Goal: Task Accomplishment & Management: Manage account settings

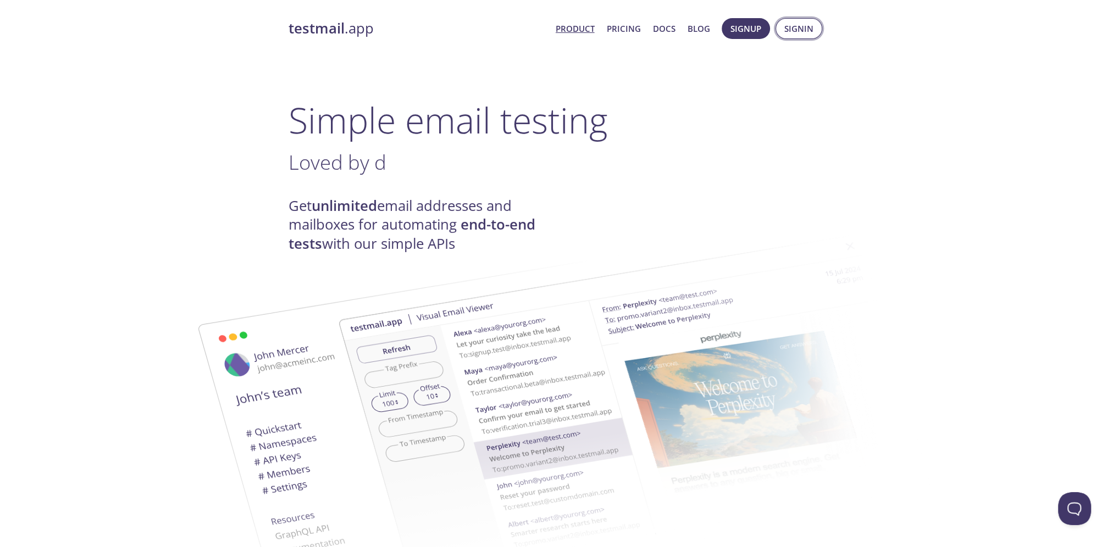
click at [789, 29] on span "Signin" at bounding box center [798, 28] width 29 height 14
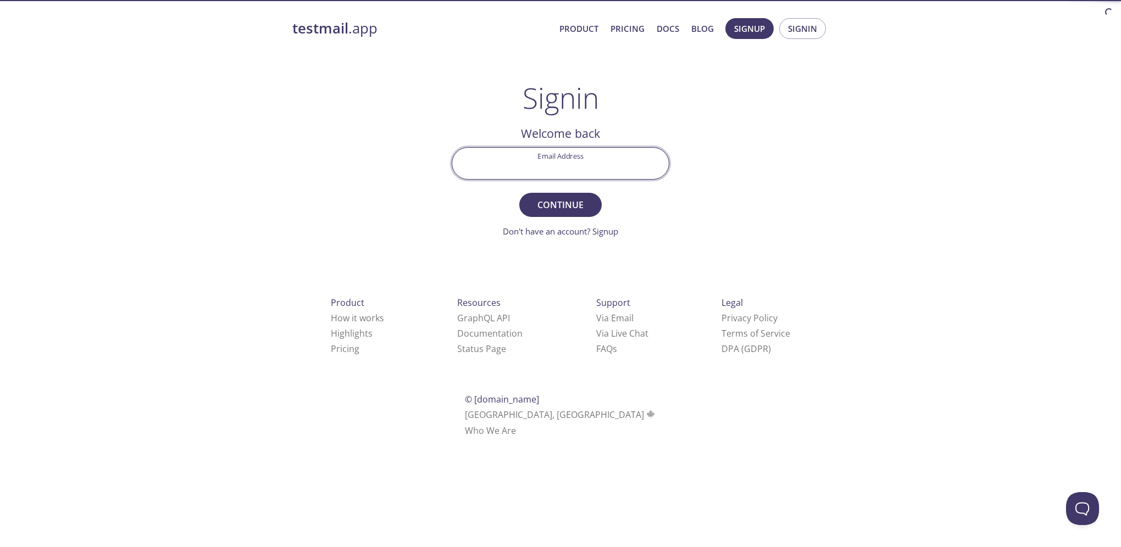
click at [523, 163] on input "Email Address" at bounding box center [560, 163] width 216 height 31
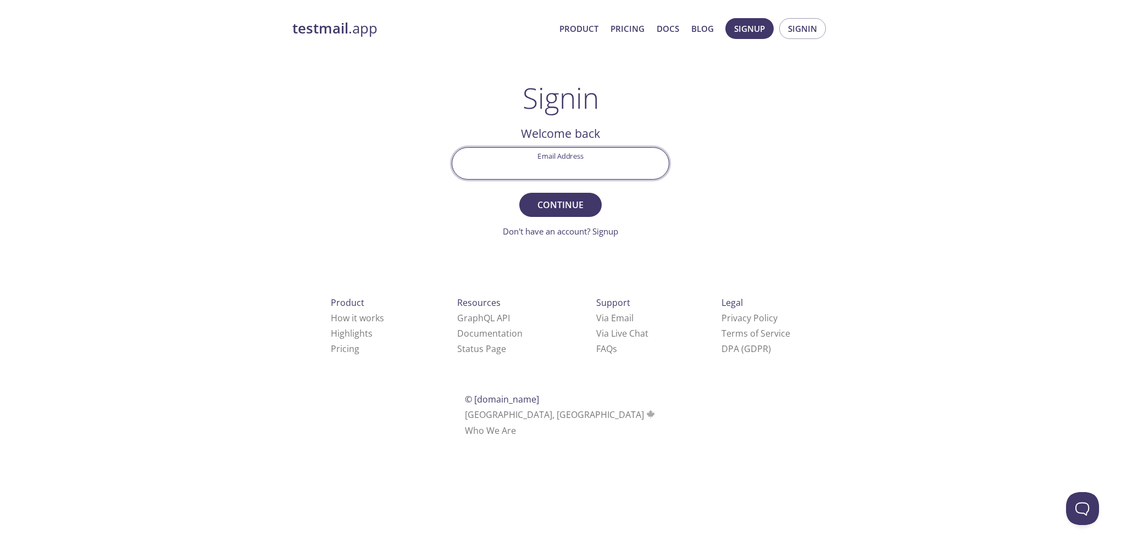
type input "[EMAIL_ADDRESS][DOMAIN_NAME]"
click at [519, 193] on button "Continue" at bounding box center [560, 205] width 82 height 24
click at [556, 173] on input "Signin Security Code" at bounding box center [560, 163] width 216 height 31
click at [562, 143] on div "Signin Security Code" at bounding box center [560, 163] width 226 height 41
click at [552, 171] on input "Signin Security Code" at bounding box center [560, 163] width 216 height 31
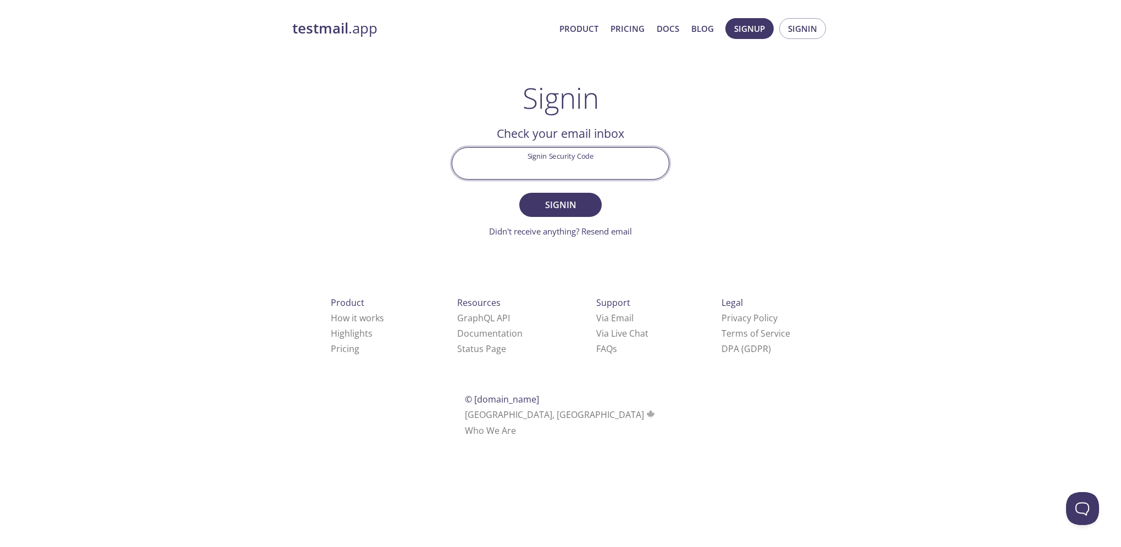
paste input "MXToolbox"
click at [560, 210] on span "Signin" at bounding box center [560, 204] width 58 height 15
click at [574, 174] on input "MXToolbox" at bounding box center [560, 163] width 216 height 31
paste input "K1ZREU4"
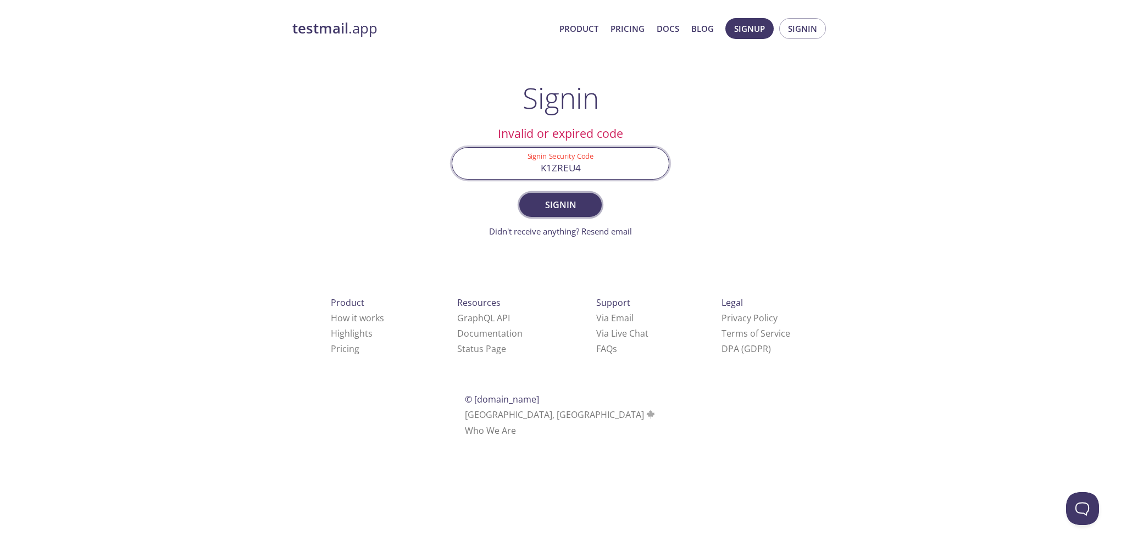
type input "K1ZREU4"
click at [563, 209] on span "Signin" at bounding box center [560, 204] width 58 height 15
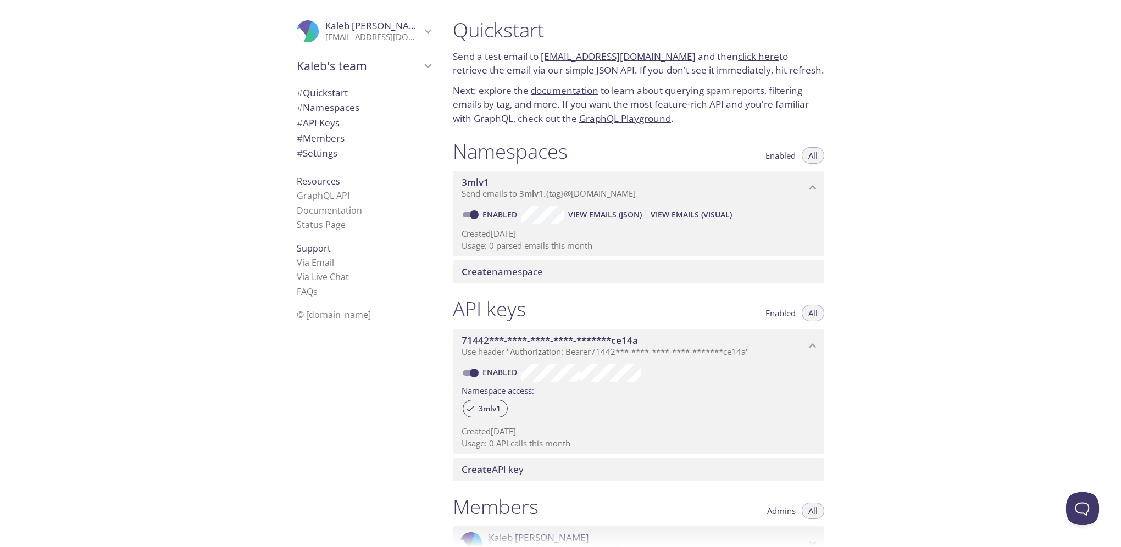
click at [336, 73] on span "Kaleb's team" at bounding box center [359, 65] width 124 height 15
click at [388, 25] on span "[PERSON_NAME]" at bounding box center [373, 26] width 96 height 12
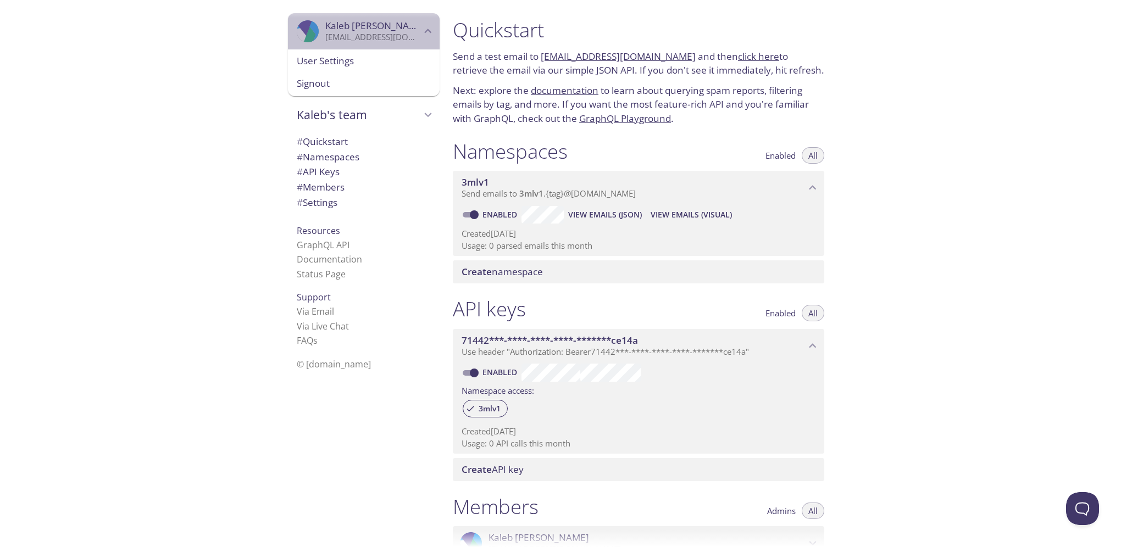
click at [387, 29] on span "[PERSON_NAME]" at bounding box center [373, 26] width 96 height 12
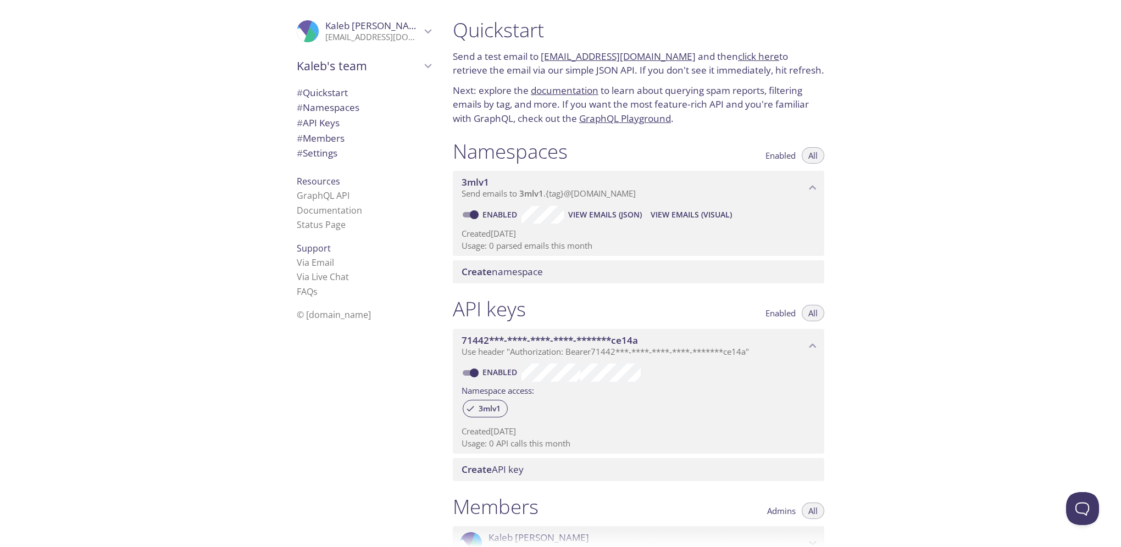
click at [373, 60] on span "Kaleb's team" at bounding box center [359, 65] width 124 height 15
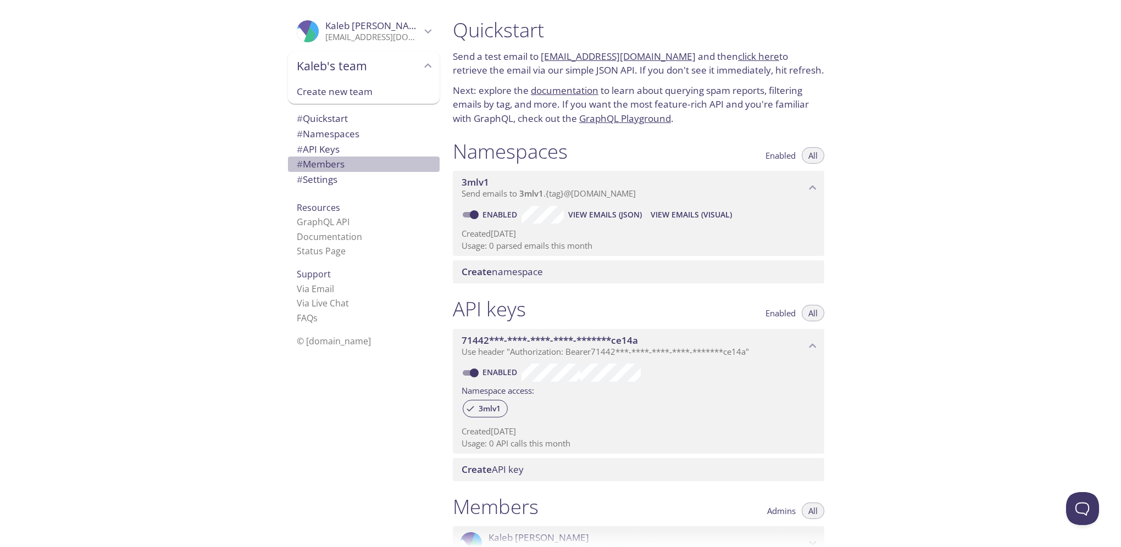
click at [320, 158] on span "# Members" at bounding box center [321, 164] width 48 height 13
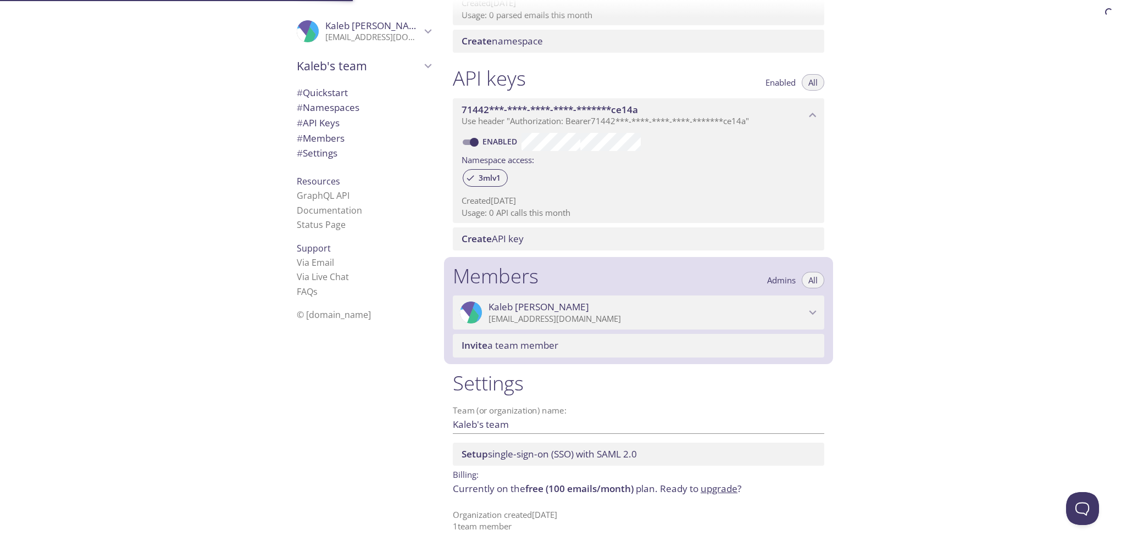
scroll to position [234, 0]
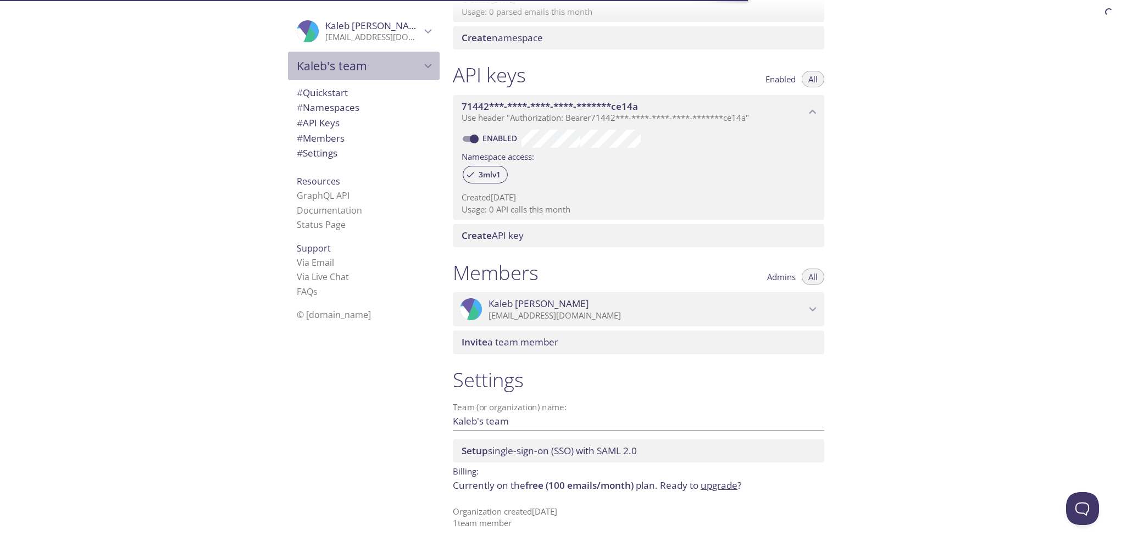
click at [388, 70] on span "Kaleb's team" at bounding box center [359, 65] width 124 height 15
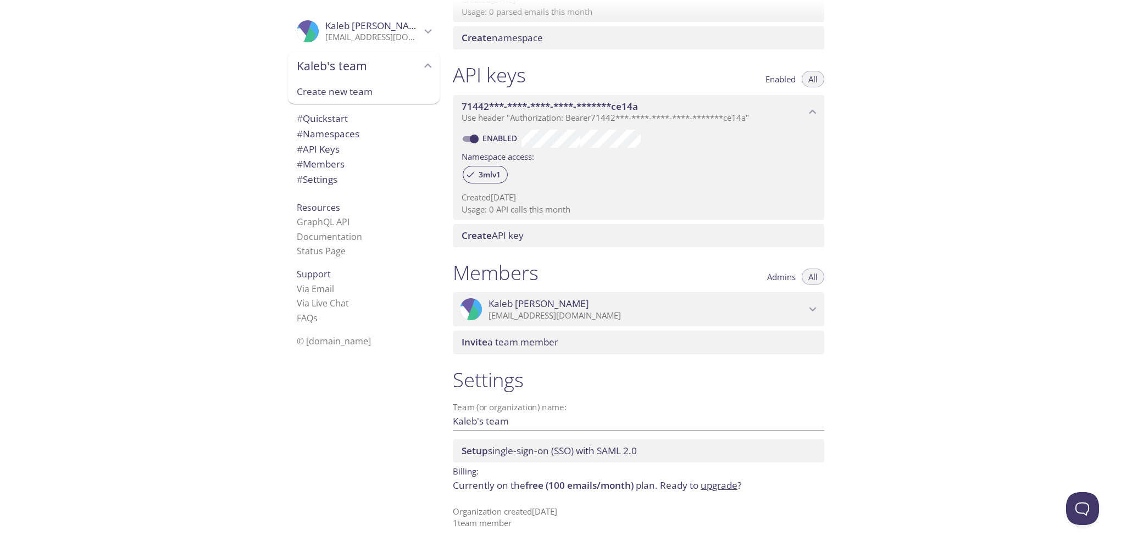
scroll to position [0, 0]
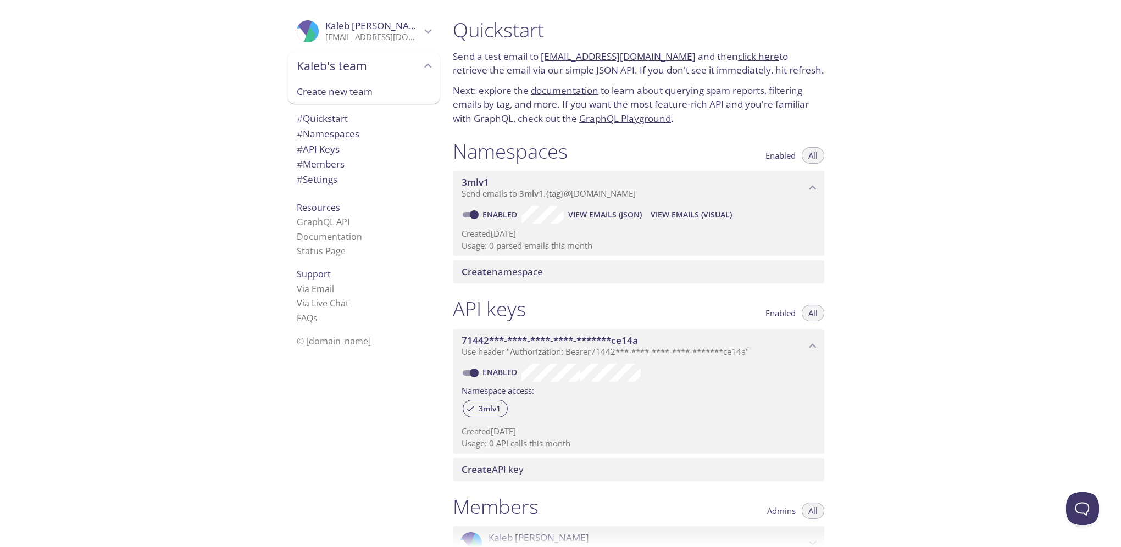
click at [359, 63] on span "Kaleb's team" at bounding box center [359, 65] width 124 height 15
click at [408, 27] on span "[PERSON_NAME]" at bounding box center [373, 26] width 96 height 12
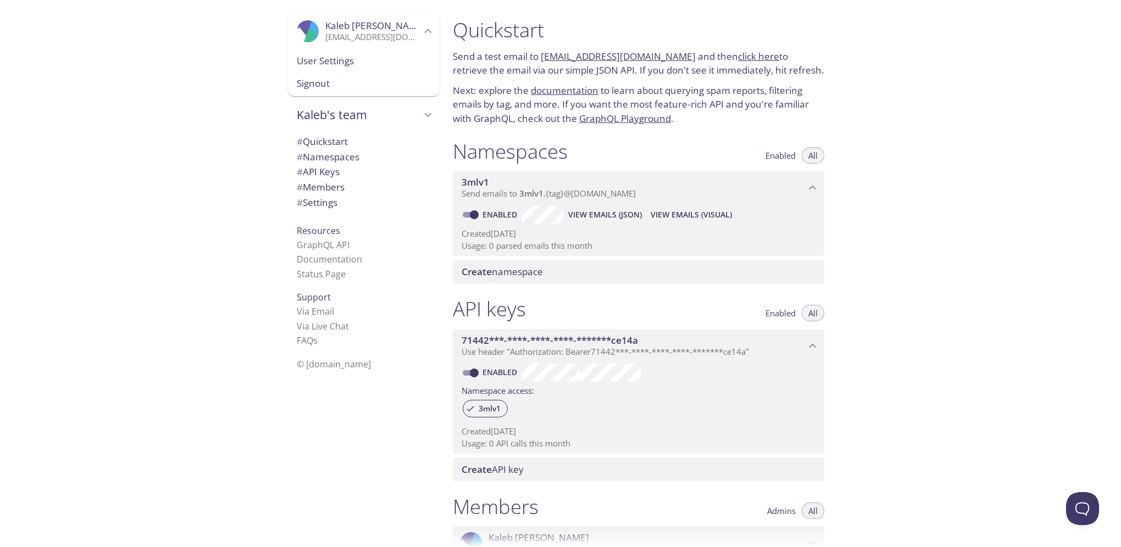
click at [325, 155] on span "# Namespaces" at bounding box center [328, 157] width 63 height 13
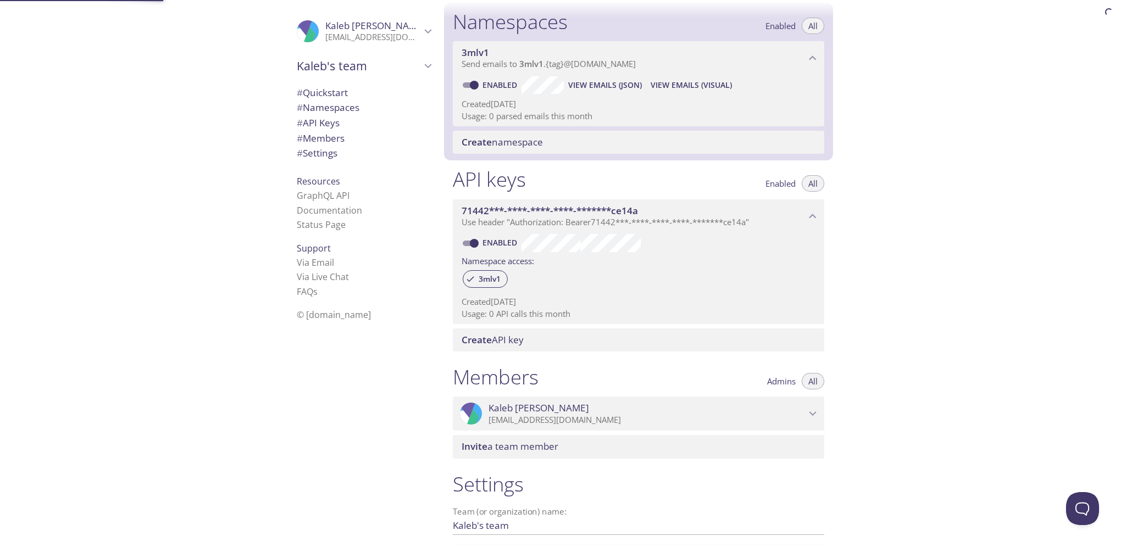
scroll to position [138, 0]
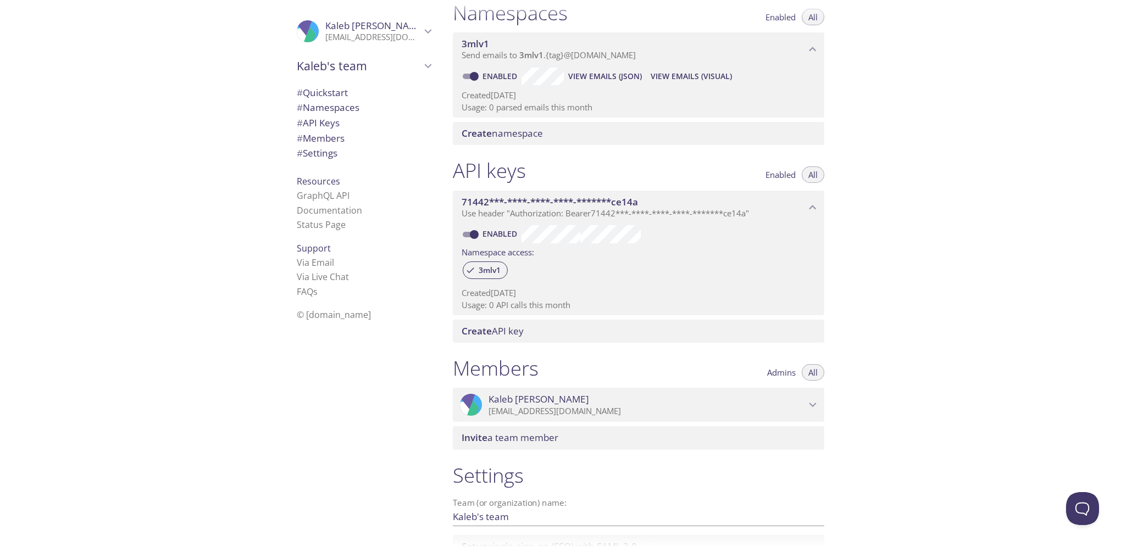
click at [407, 48] on div ".cls-1 { fill: #6d5ca8; } .cls-2 { fill: #3fc191; } .cls-3 { fill: #3b4752; } .…" at bounding box center [364, 31] width 152 height 36
click at [401, 60] on span "User Settings" at bounding box center [364, 61] width 134 height 14
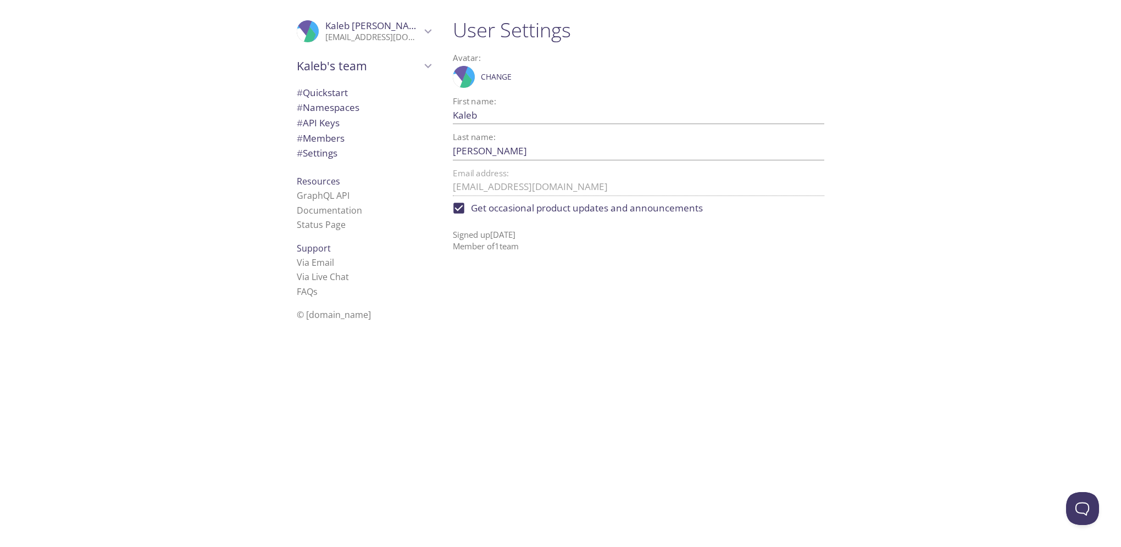
click at [357, 76] on div "Kaleb's team" at bounding box center [364, 66] width 152 height 29
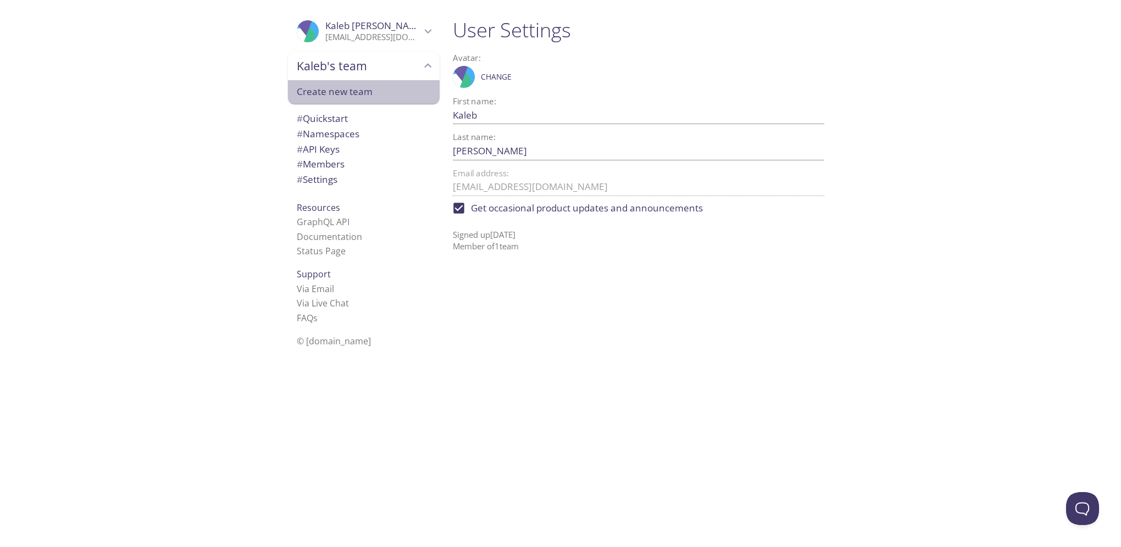
click at [354, 91] on span "Create new team" at bounding box center [364, 92] width 134 height 14
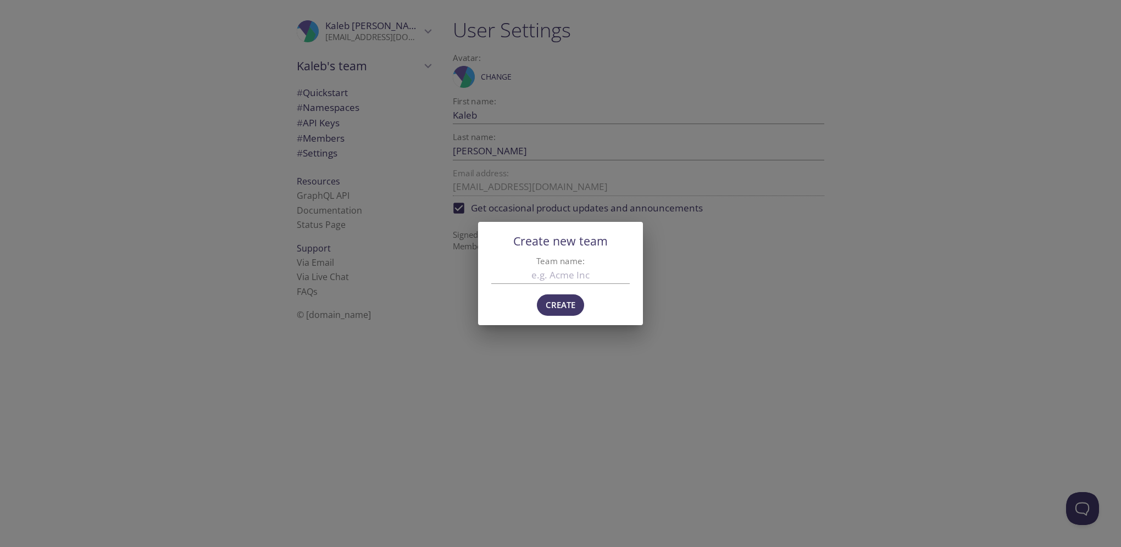
click at [577, 347] on div "Create new team Team name: Create" at bounding box center [560, 273] width 1121 height 547
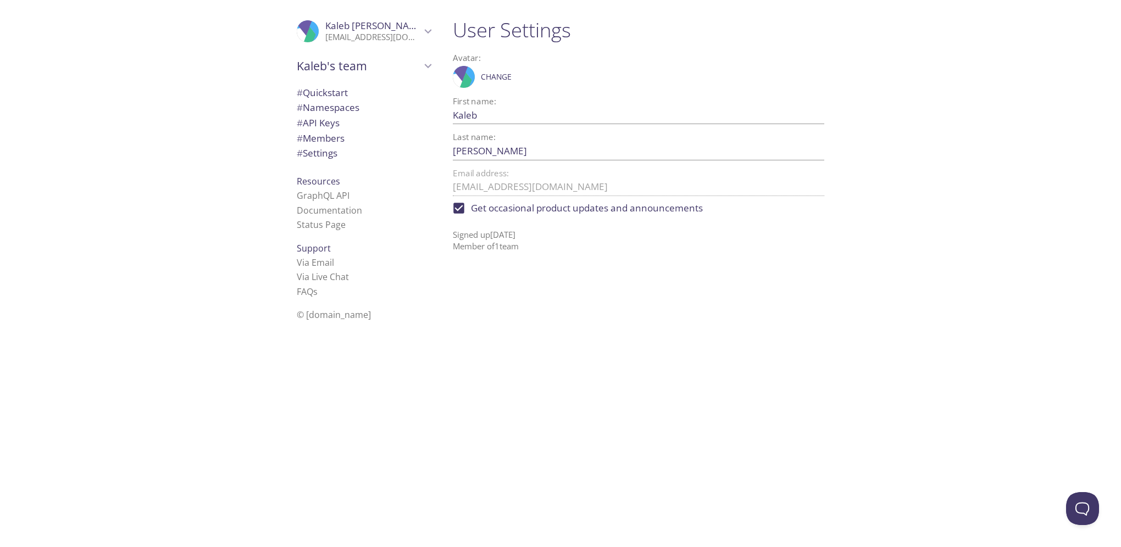
click at [377, 92] on span "# Quickstart" at bounding box center [364, 93] width 134 height 14
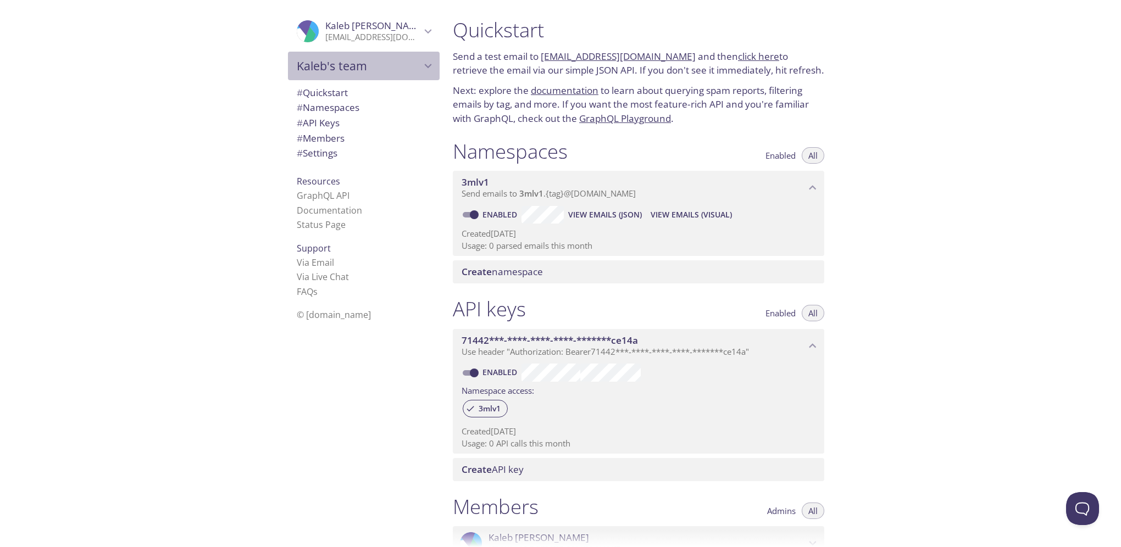
click at [369, 62] on span "Kaleb's team" at bounding box center [359, 65] width 124 height 15
click at [168, 250] on div ".cls-1 { fill: #6d5ca8; } .cls-2 { fill: #3fc191; } .cls-3 { fill: #3b4752; } .…" at bounding box center [222, 273] width 444 height 547
click at [318, 67] on span "Kaleb's team" at bounding box center [359, 65] width 124 height 15
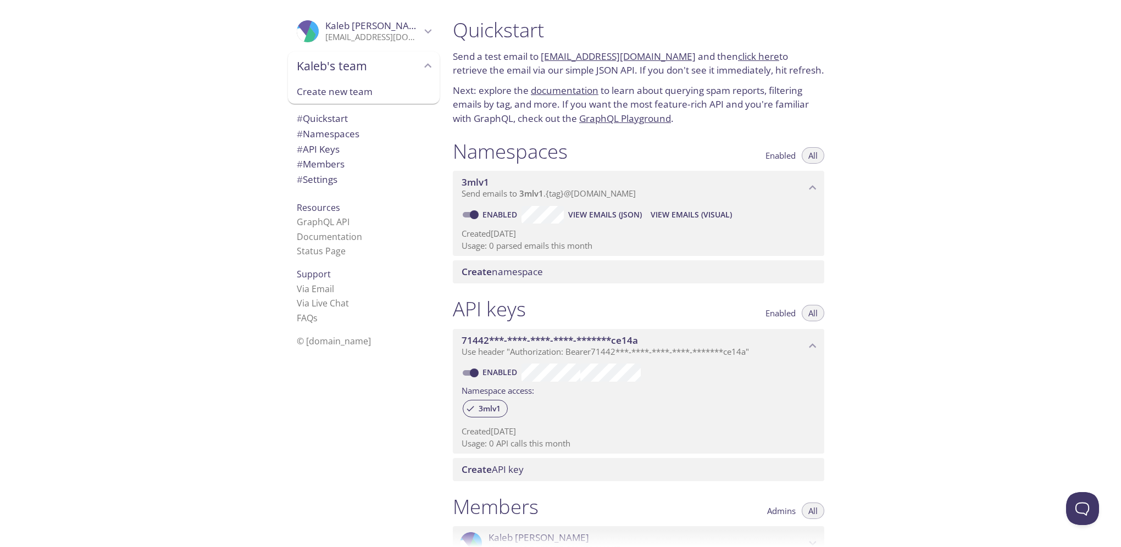
click at [316, 149] on span "# API Keys" at bounding box center [318, 149] width 43 height 13
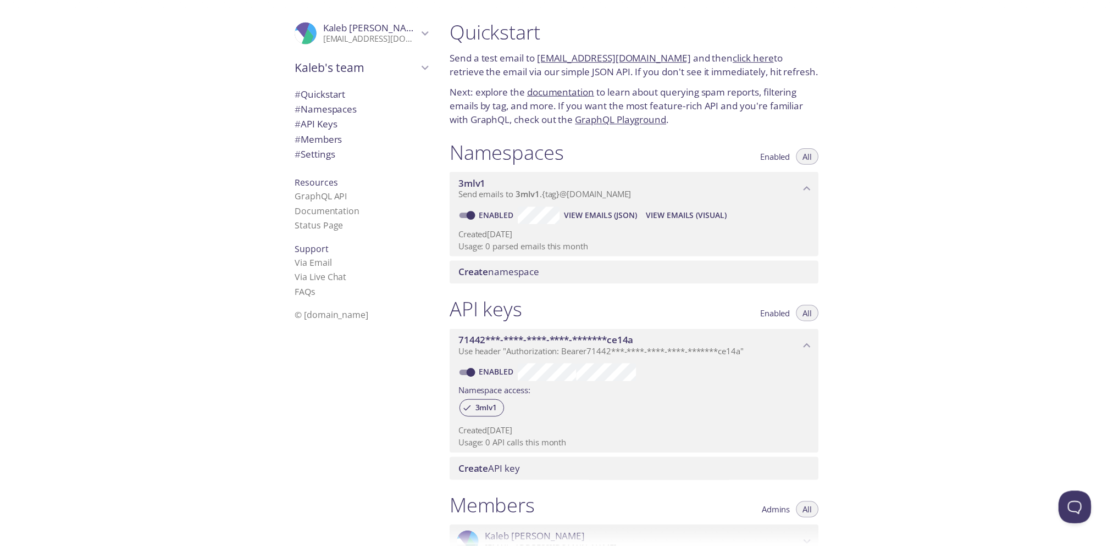
scroll to position [234, 0]
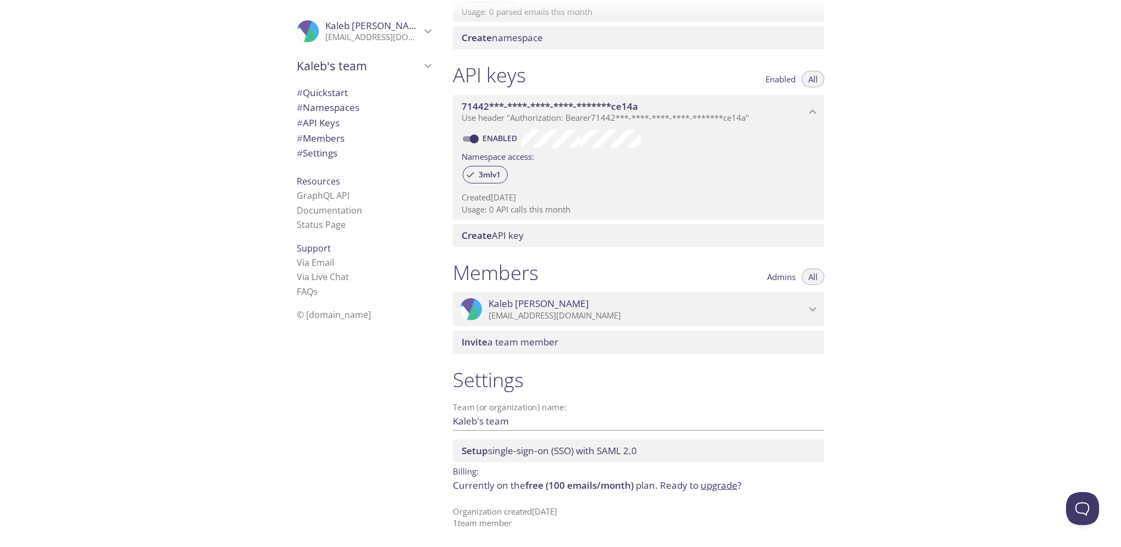
click at [727, 484] on link "upgrade" at bounding box center [719, 485] width 37 height 13
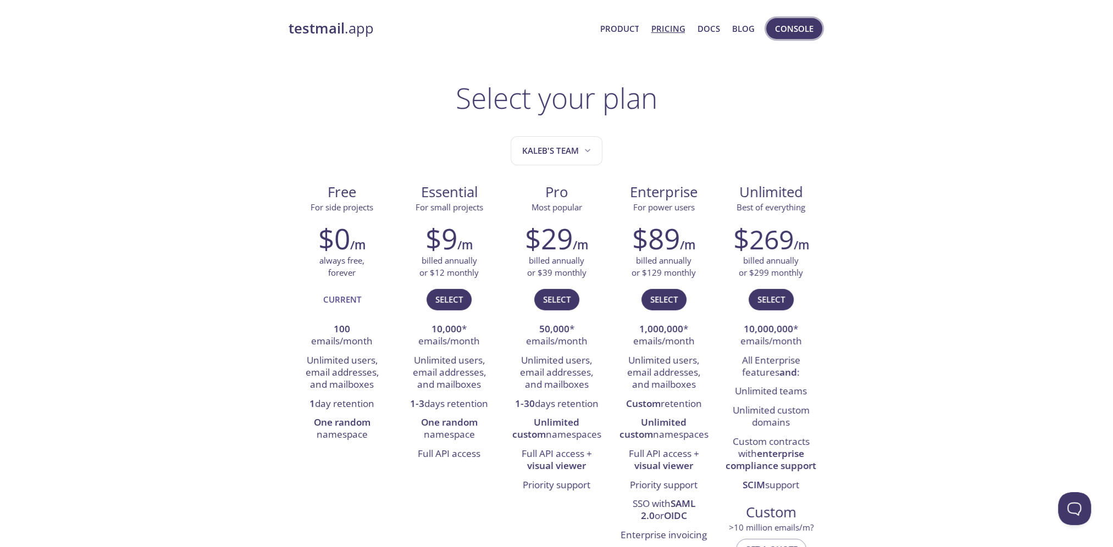
click at [794, 21] on span "Console" at bounding box center [794, 28] width 38 height 14
